Goal: Find specific page/section: Find specific page/section

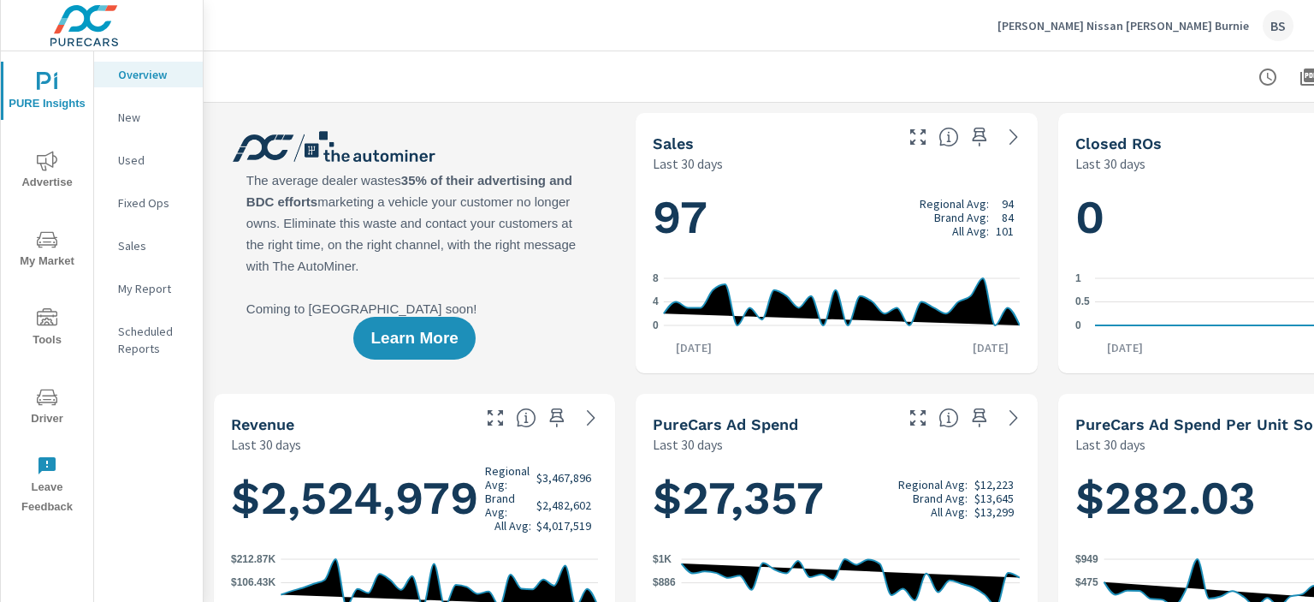
click at [937, 33] on div "[PERSON_NAME] Nissan [PERSON_NAME] Burnie BS" at bounding box center [759, 25] width 1070 height 50
click at [147, 115] on p "New" at bounding box center [153, 117] width 71 height 17
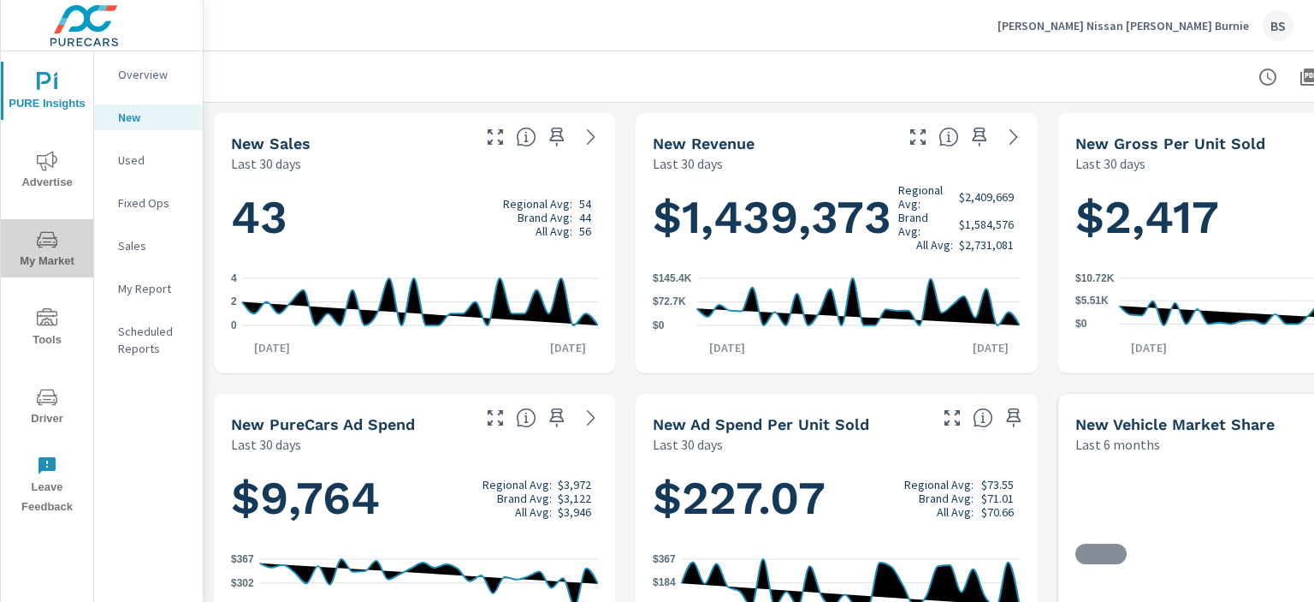
click at [62, 229] on span "My Market" at bounding box center [47, 250] width 82 height 42
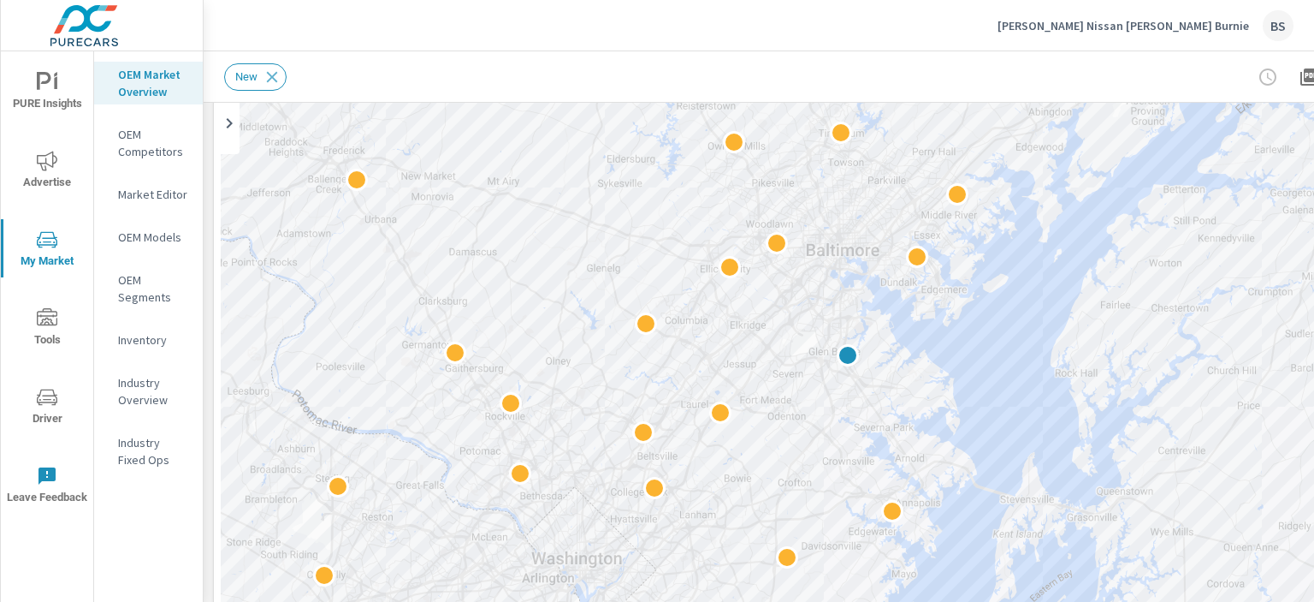
scroll to position [180, 0]
